Goal: Information Seeking & Learning: Learn about a topic

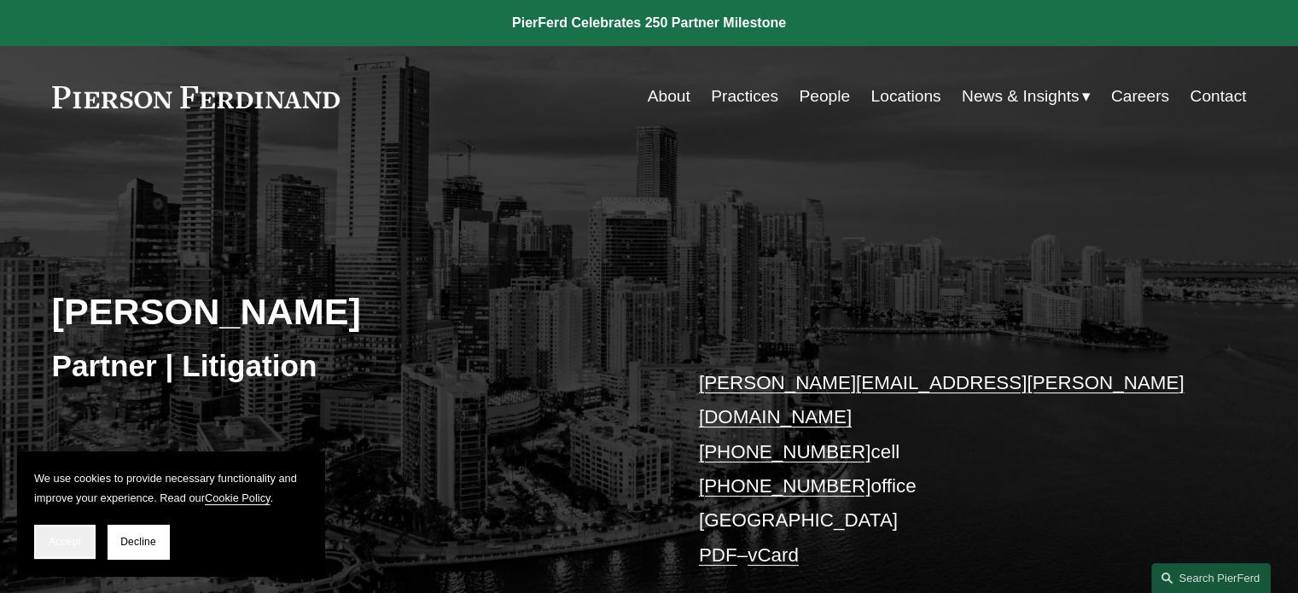
click at [74, 542] on span "Accept" at bounding box center [65, 542] width 32 height 12
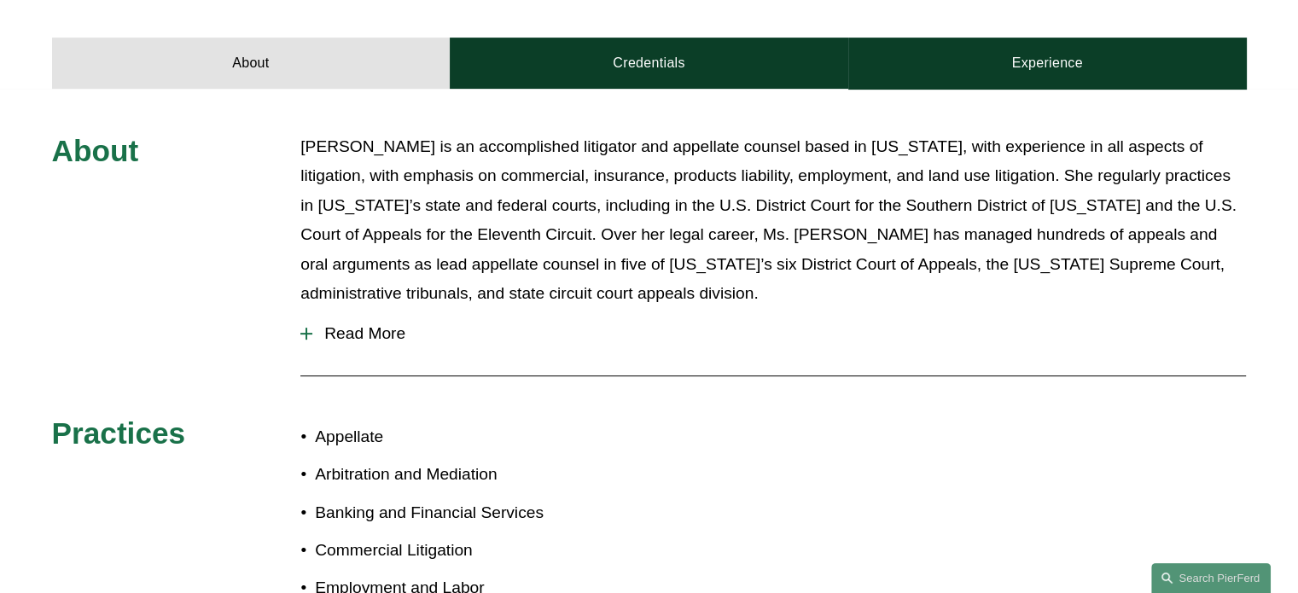
scroll to position [683, 0]
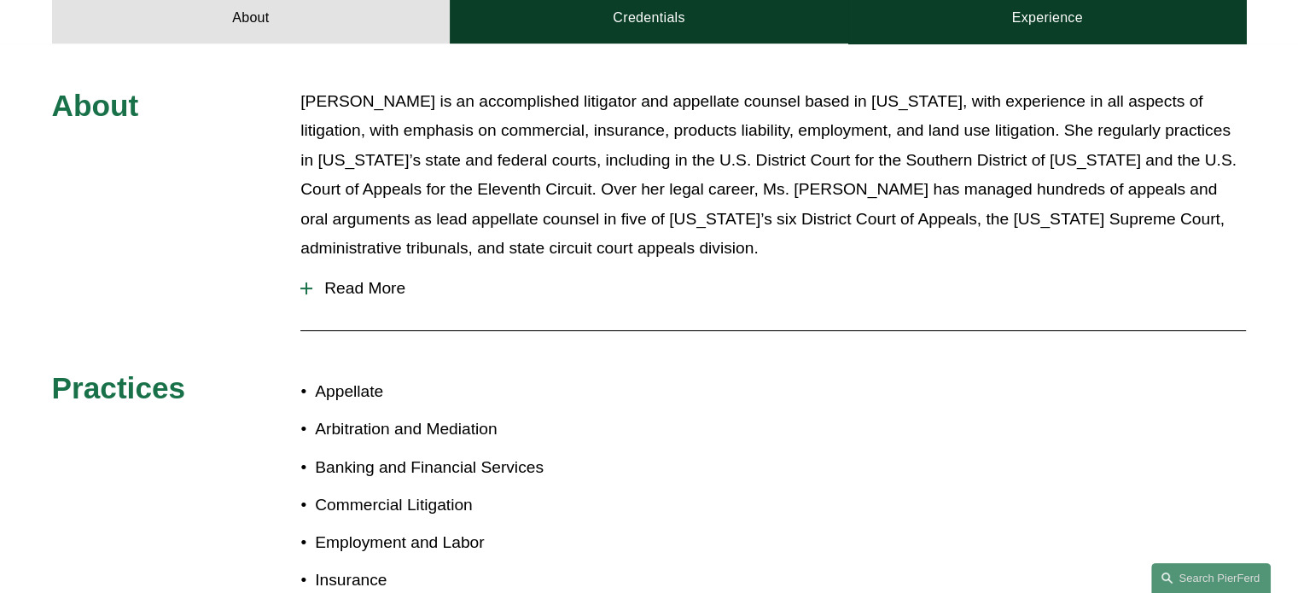
click at [304, 282] on div at bounding box center [306, 288] width 12 height 12
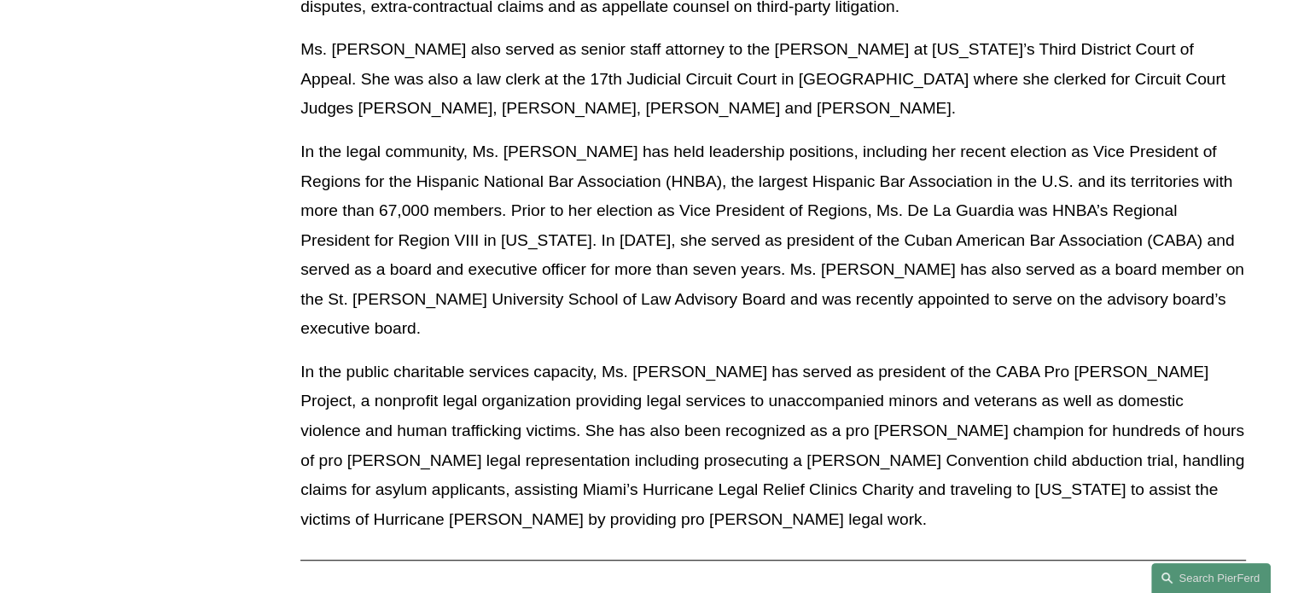
scroll to position [1195, 0]
